Goal: Find specific page/section: Find specific page/section

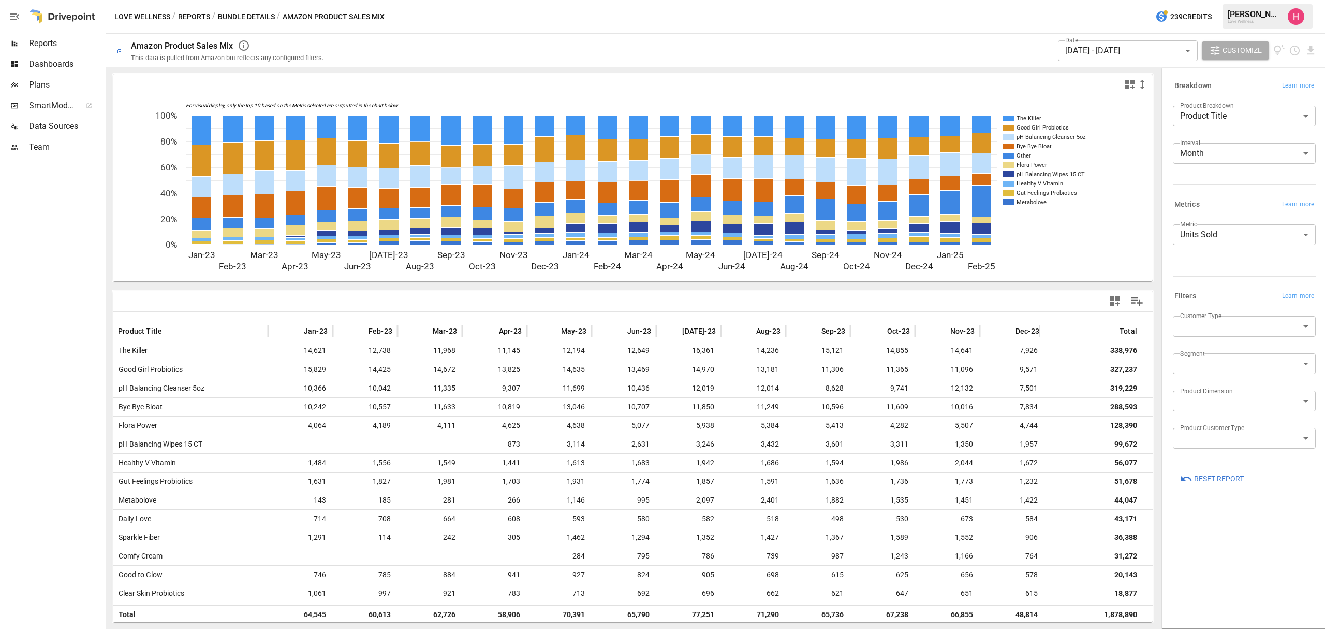
click at [148, 13] on button "Love Wellness" at bounding box center [142, 16] width 56 height 13
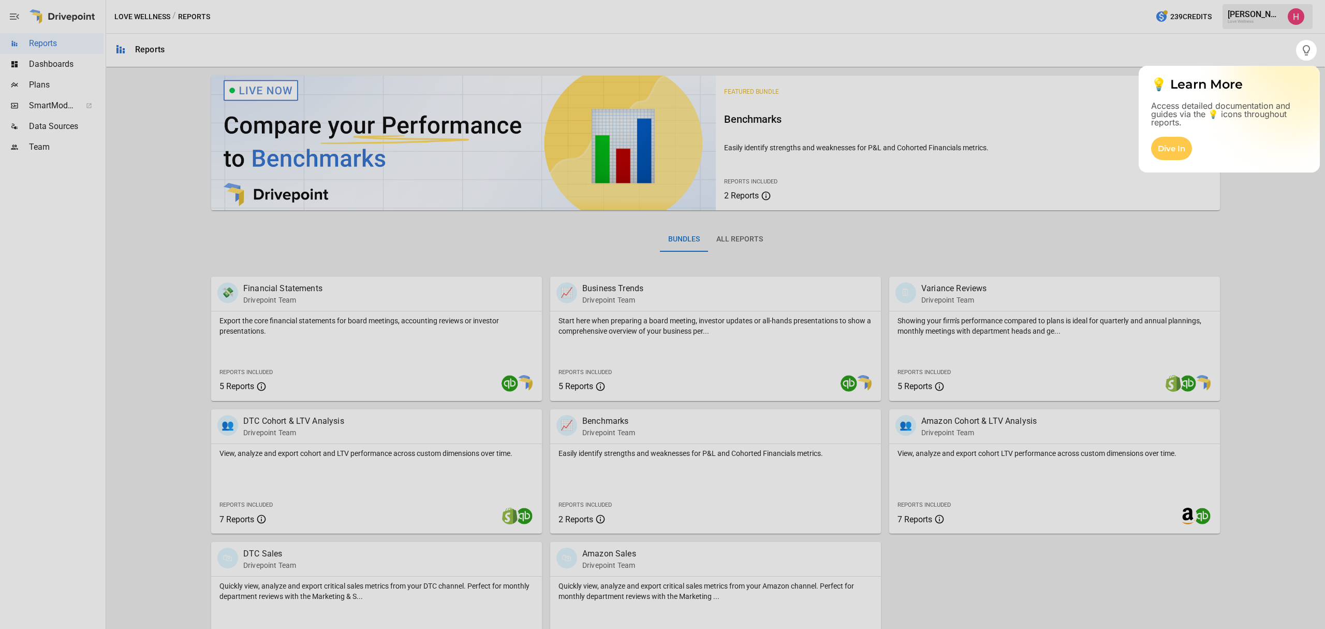
click at [324, 439] on div at bounding box center [662, 345] width 1325 height 568
click at [236, 415] on div at bounding box center [662, 345] width 1325 height 568
click at [299, 456] on div at bounding box center [662, 345] width 1325 height 568
click at [307, 417] on div at bounding box center [662, 345] width 1325 height 568
